Goal: Task Accomplishment & Management: Manage account settings

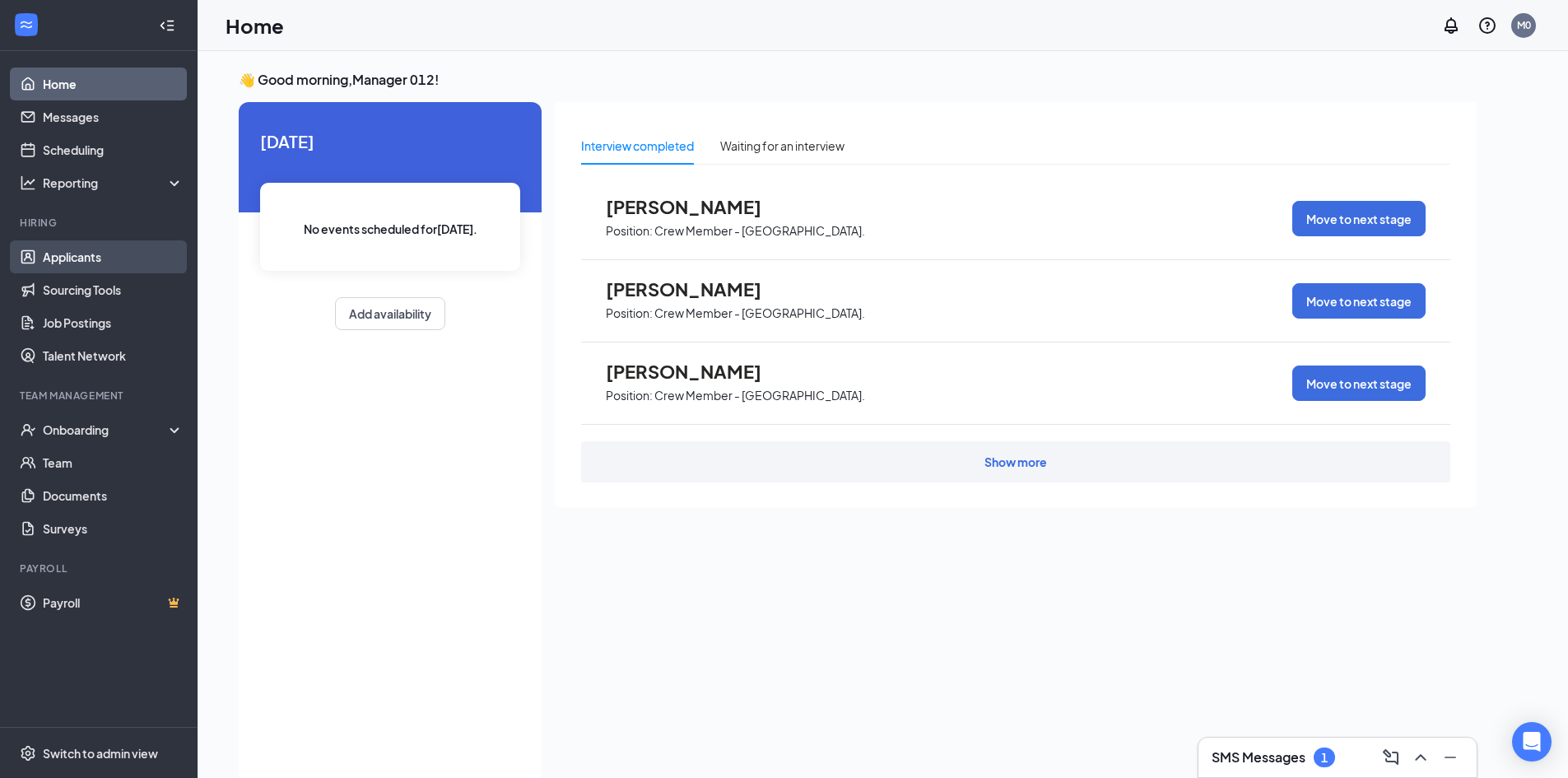
click at [109, 253] on link "Applicants" at bounding box center [113, 256] width 141 height 32
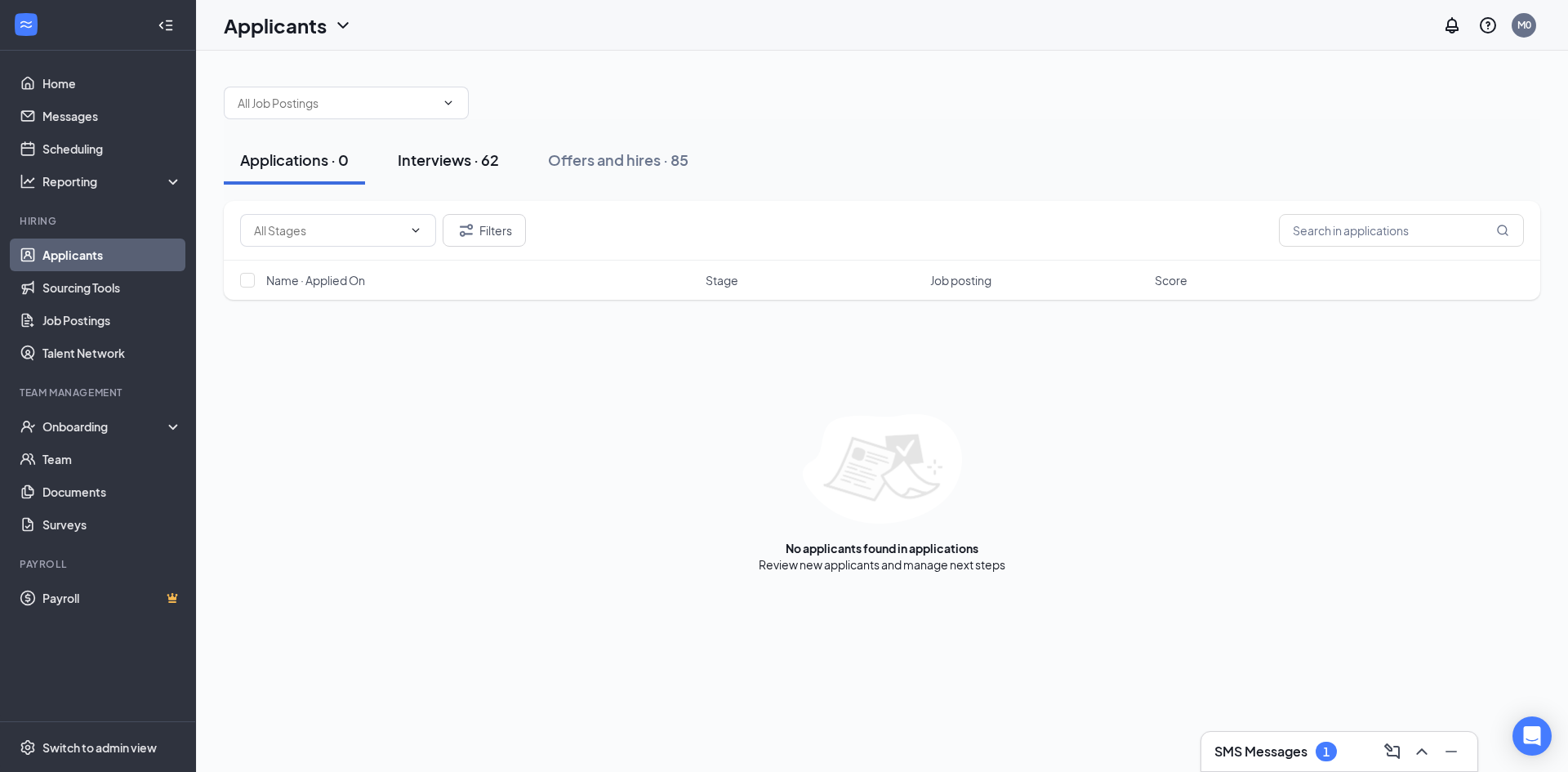
click at [426, 164] on div "Interviews · 62" at bounding box center [448, 159] width 101 height 20
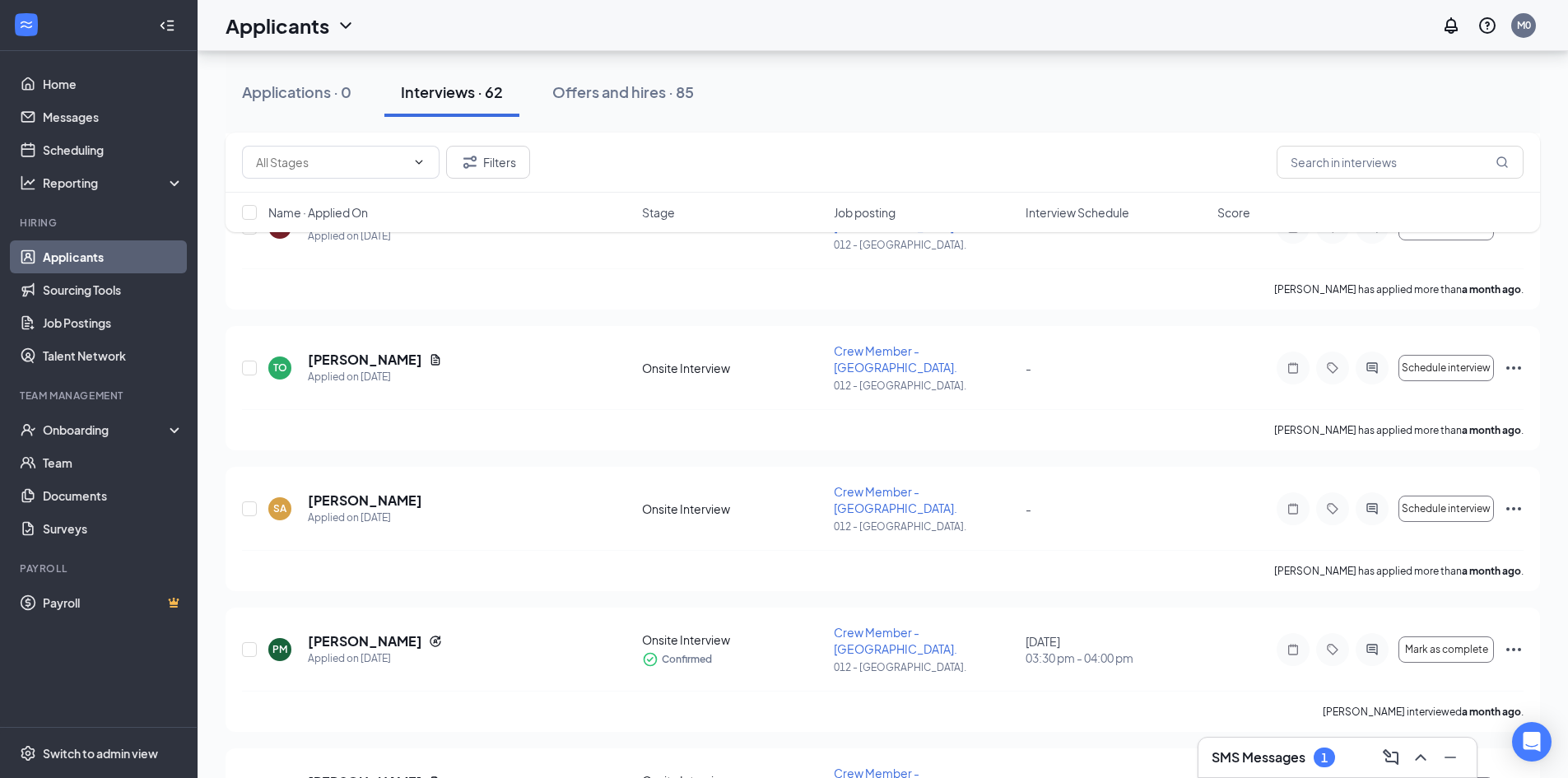
scroll to position [7356, 0]
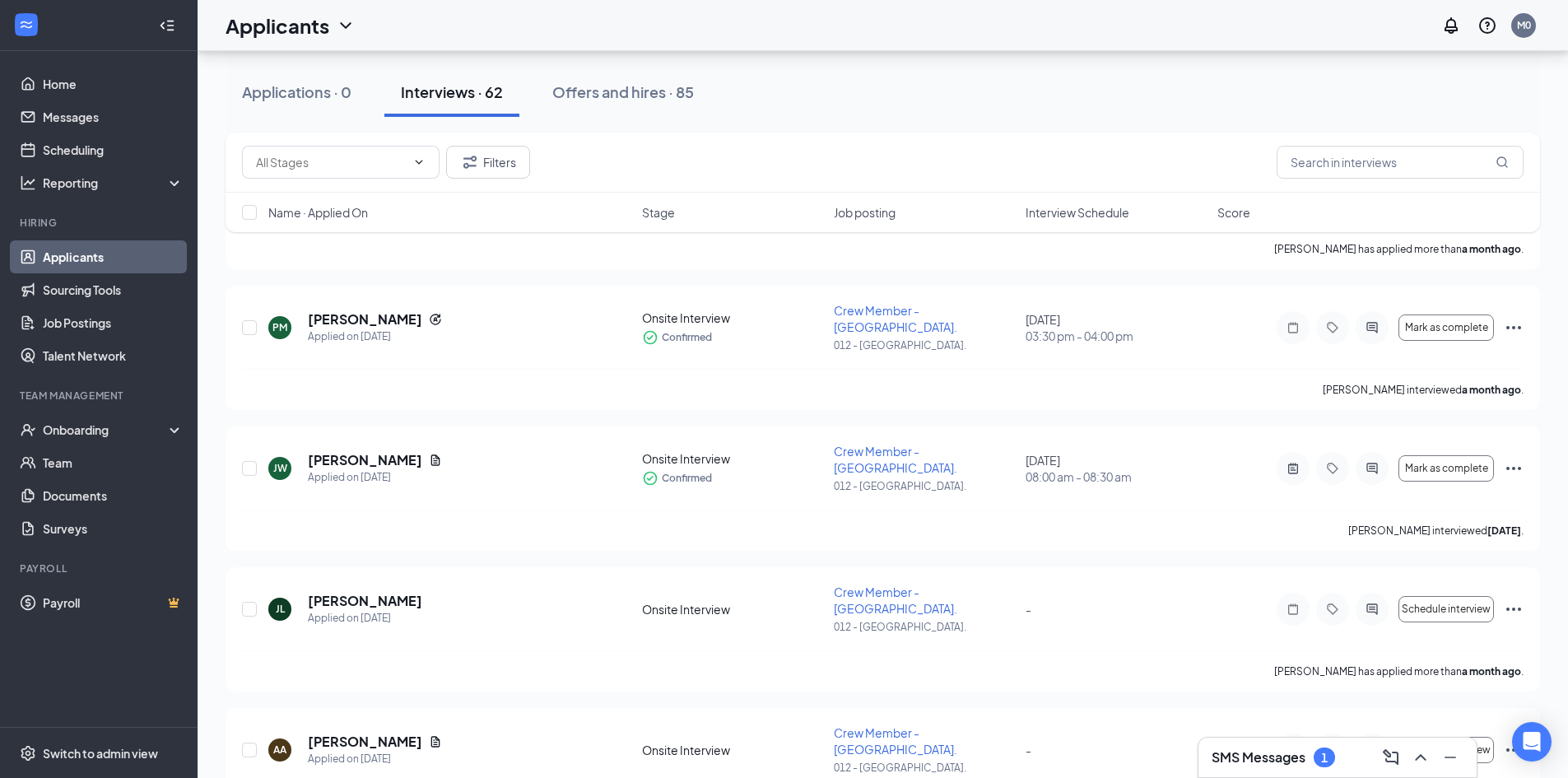
click at [1305, 759] on h3 "SMS Messages" at bounding box center [1258, 758] width 94 height 19
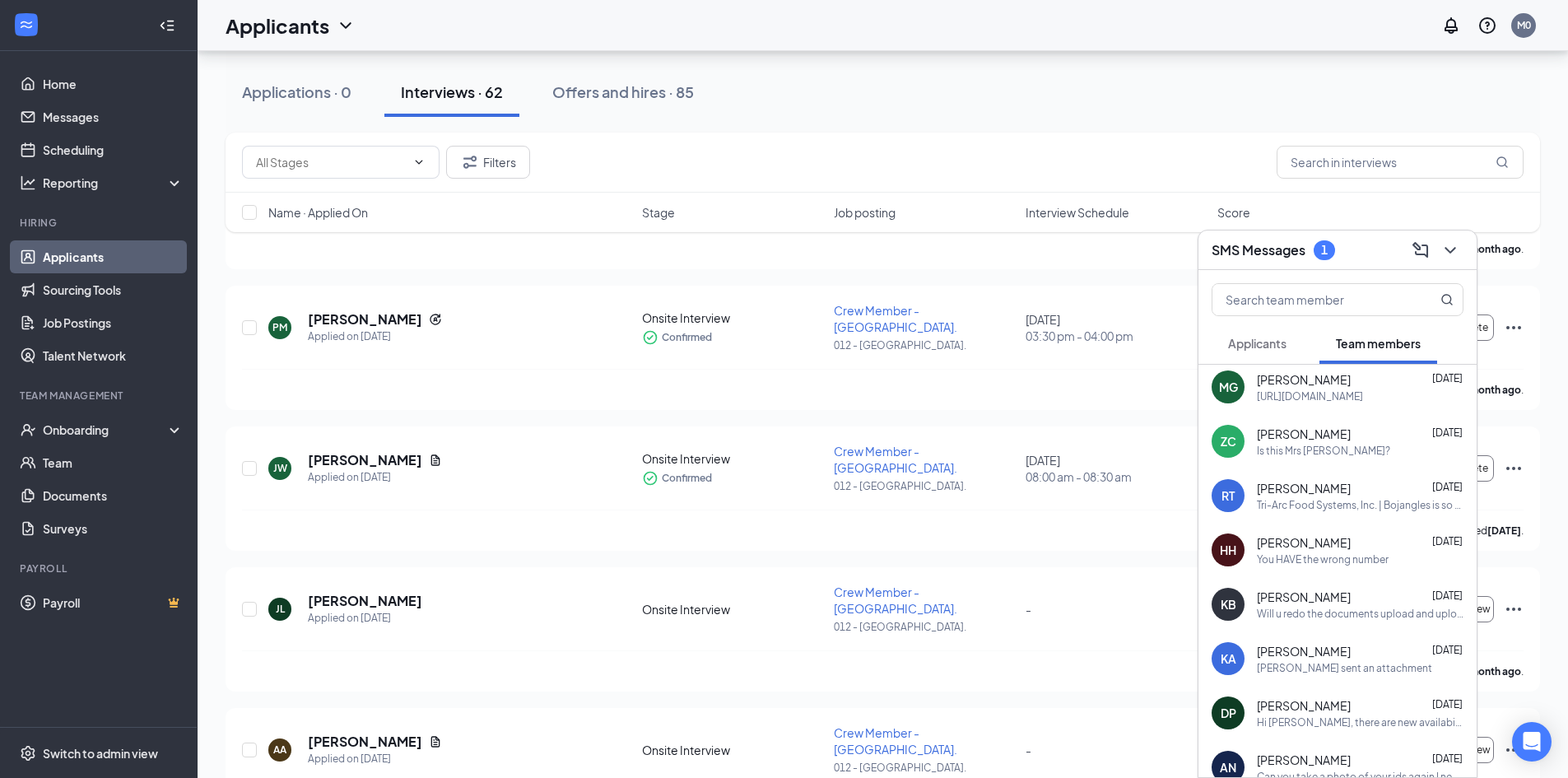
scroll to position [0, 0]
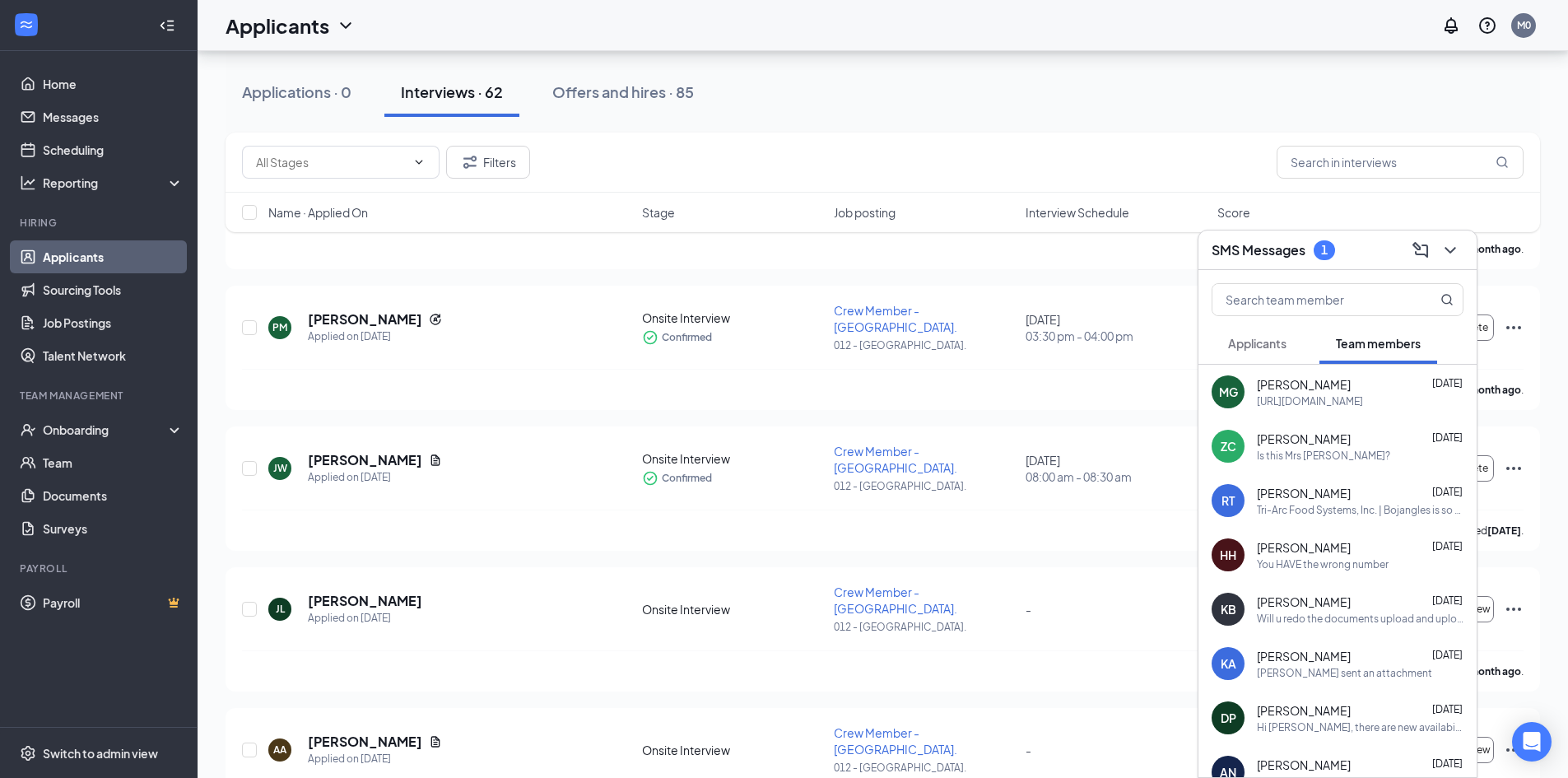
click at [1363, 395] on div "https://www.workstream.us/j/onboarding/2ec30807/employee?locale=en" at bounding box center [1310, 401] width 106 height 14
